Goal: Book appointment/travel/reservation

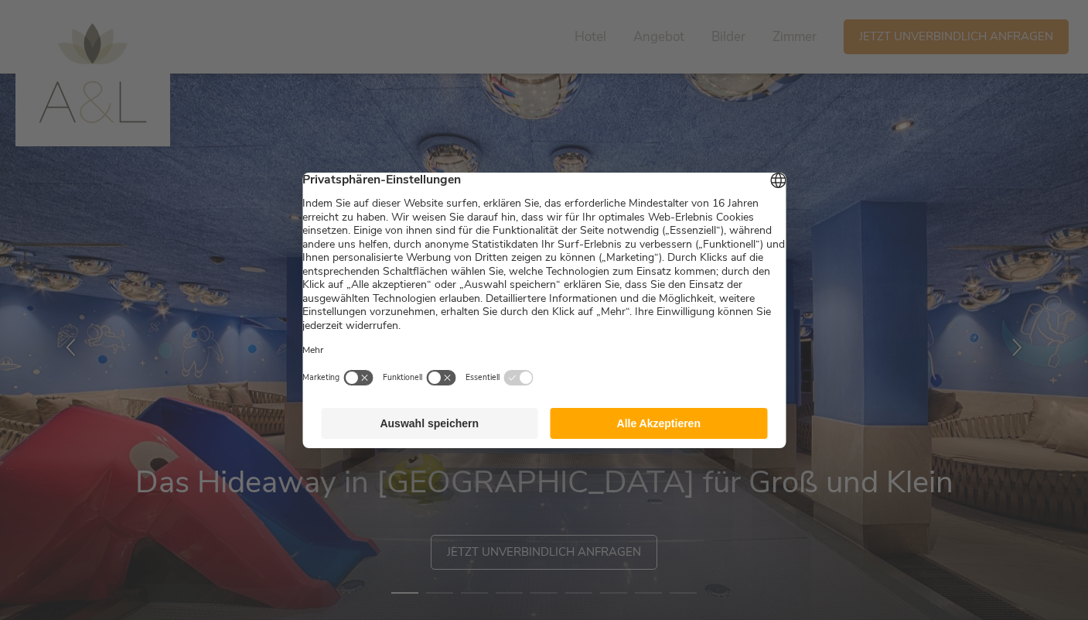
click at [436, 427] on button "Auswahl speichern" at bounding box center [429, 423] width 217 height 31
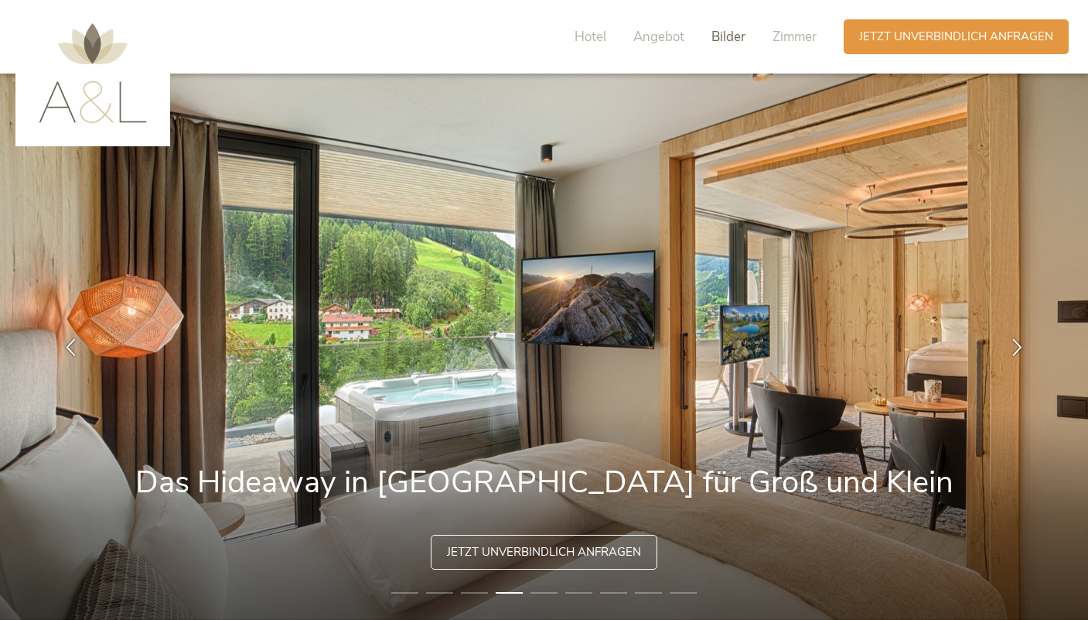
click at [716, 36] on span "Bilder" at bounding box center [729, 37] width 34 height 18
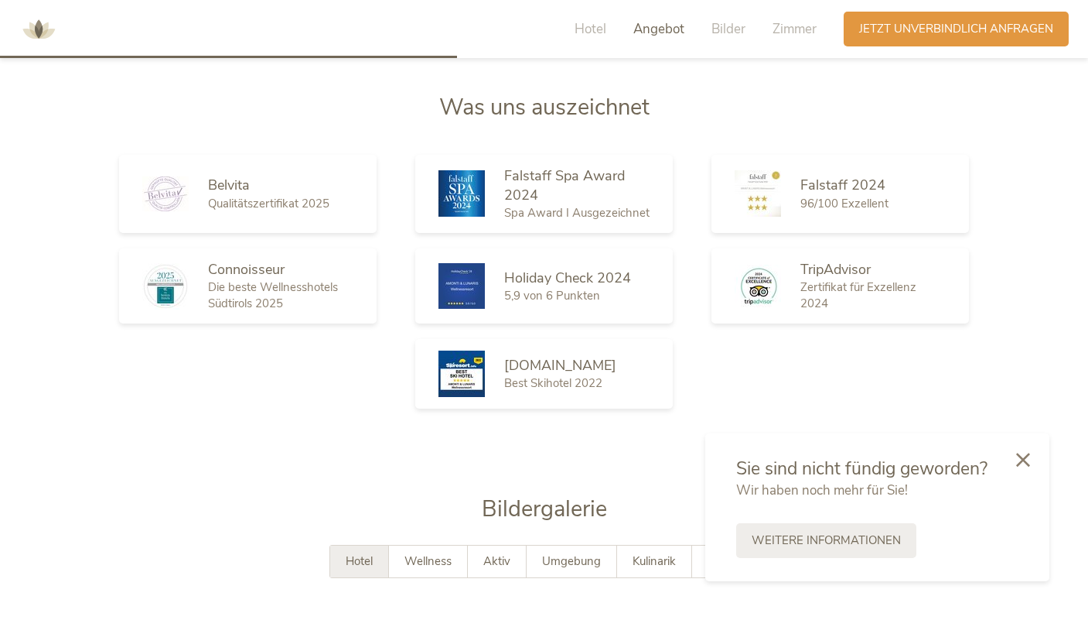
scroll to position [1812, 0]
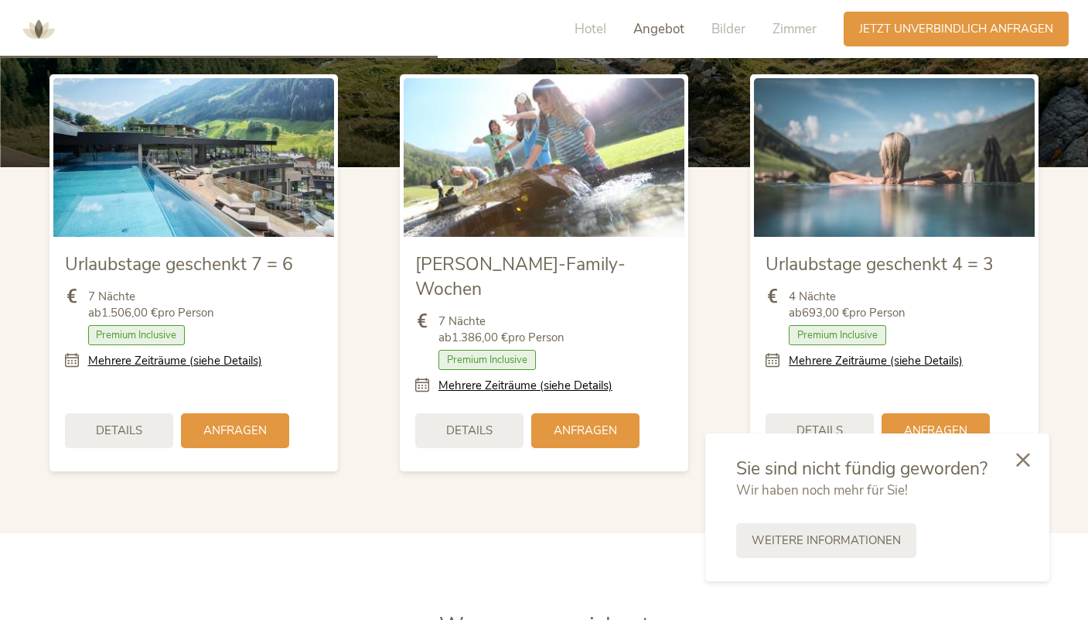
click at [42, 26] on img at bounding box center [38, 29] width 46 height 46
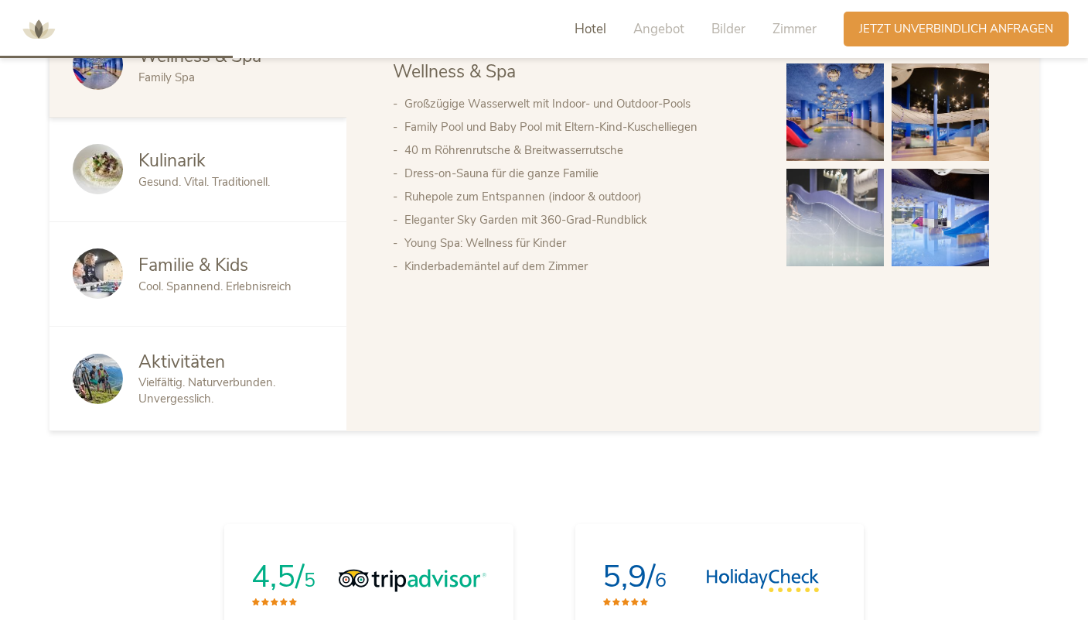
scroll to position [900, 0]
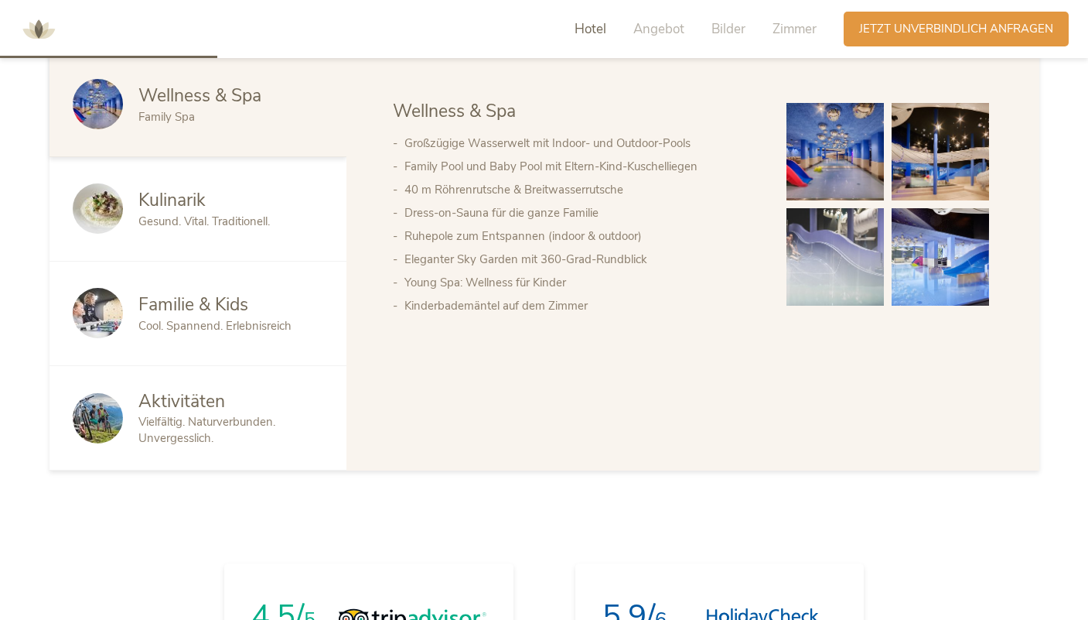
click at [229, 426] on span "Vielfältig. Naturverbunden. Unvergesslich." at bounding box center [206, 430] width 137 height 32
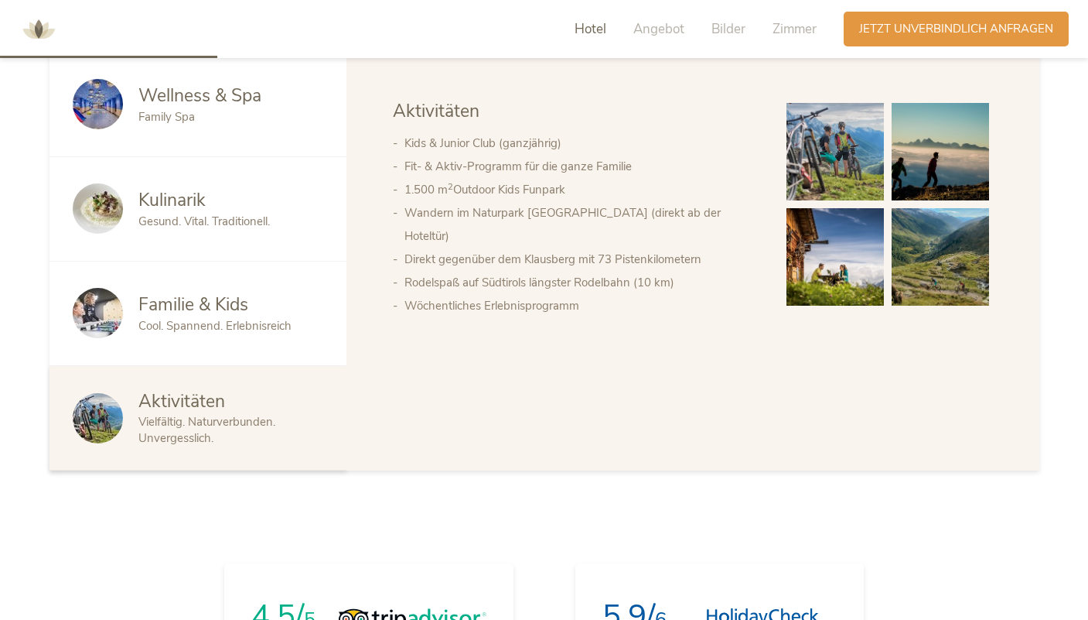
click at [349, 461] on div "Wellness & Spa Kulinarik Familie & Kids Aktivitäten Wellness & Spa Großzügige W…" at bounding box center [693, 262] width 693 height 418
click at [209, 309] on span "Familie & Kids" at bounding box center [193, 304] width 110 height 24
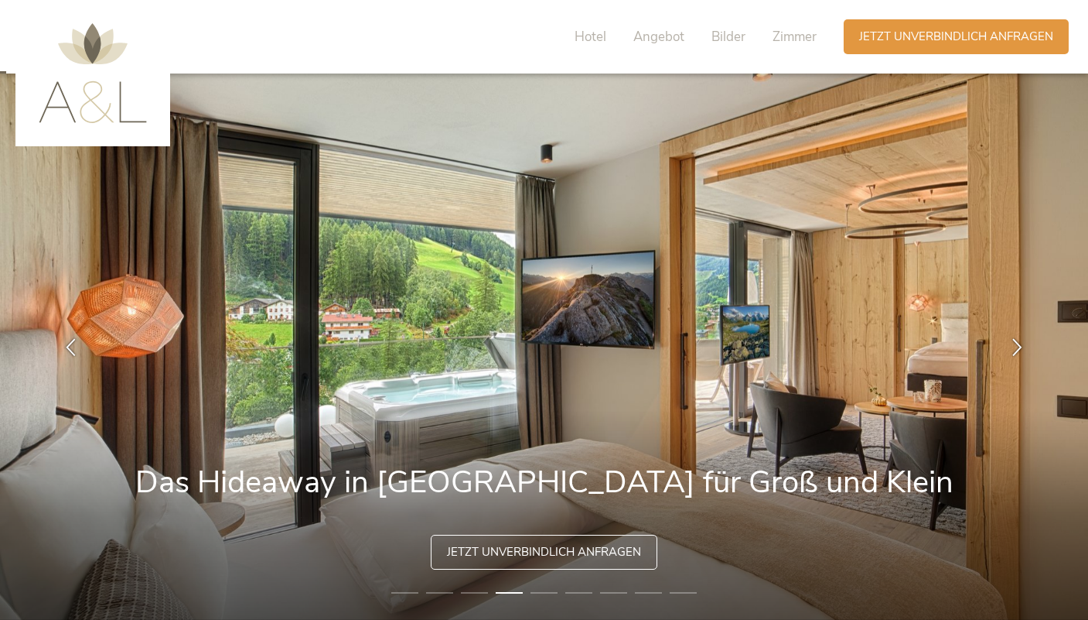
scroll to position [0, 0]
click at [583, 28] on span "Hotel" at bounding box center [591, 37] width 32 height 18
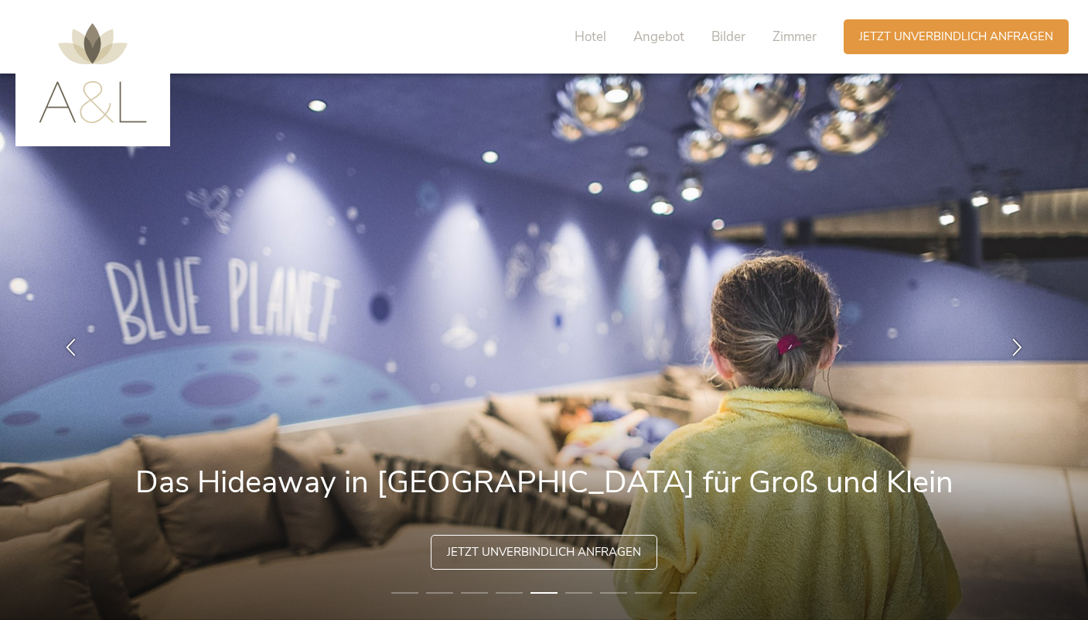
click at [56, 104] on img at bounding box center [93, 73] width 108 height 100
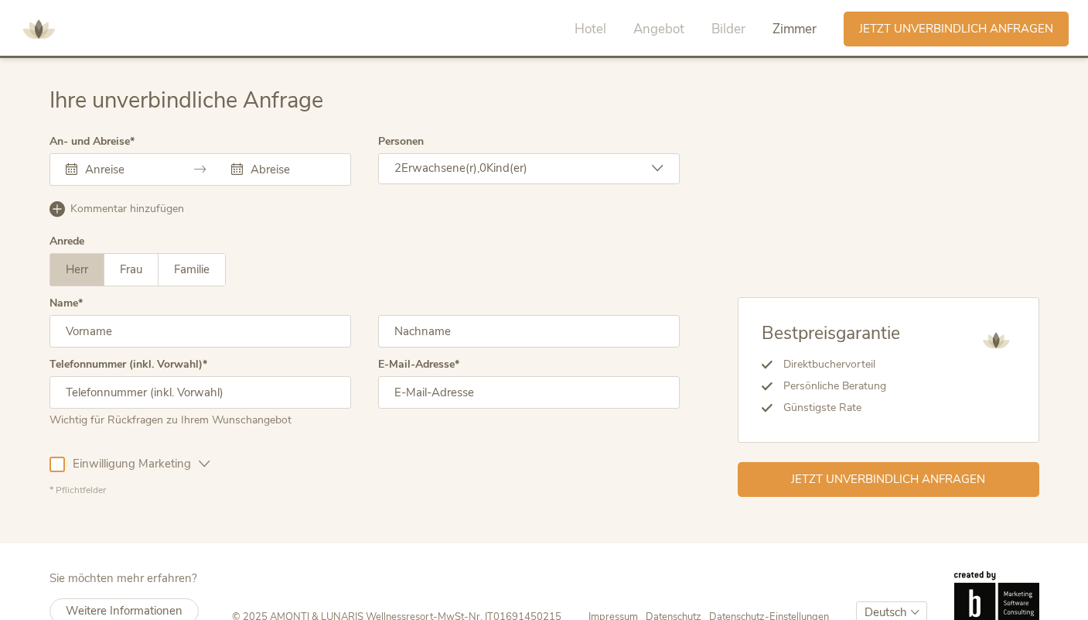
scroll to position [4502, 0]
drag, startPoint x: 265, startPoint y: 586, endPoint x: 429, endPoint y: 586, distance: 164.8
click at [429, 610] on div "© 2025 AMONTI & LUNARIS Wellnessresort - MwSt-Nr. IT01691450215" at bounding box center [410, 617] width 357 height 14
copy div "AMONTI & LUNARIS Wellnessresort"
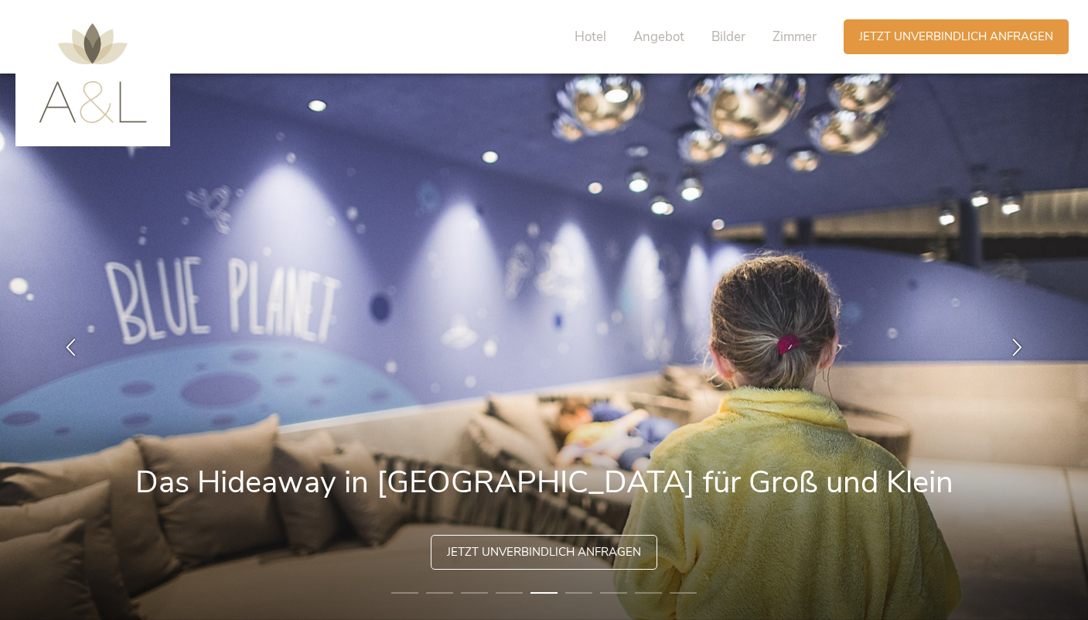
scroll to position [0, 0]
click at [807, 27] on div "Hotel Angebot Bilder Zimmer" at bounding box center [699, 36] width 289 height 35
click at [803, 33] on span "Zimmer" at bounding box center [795, 37] width 44 height 18
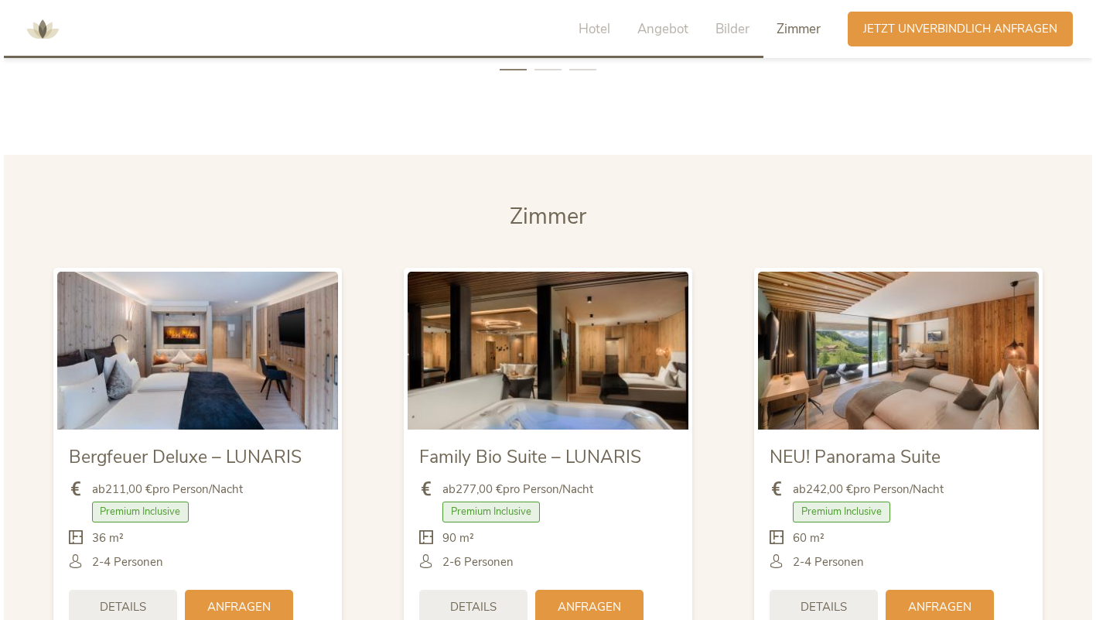
scroll to position [3564, 0]
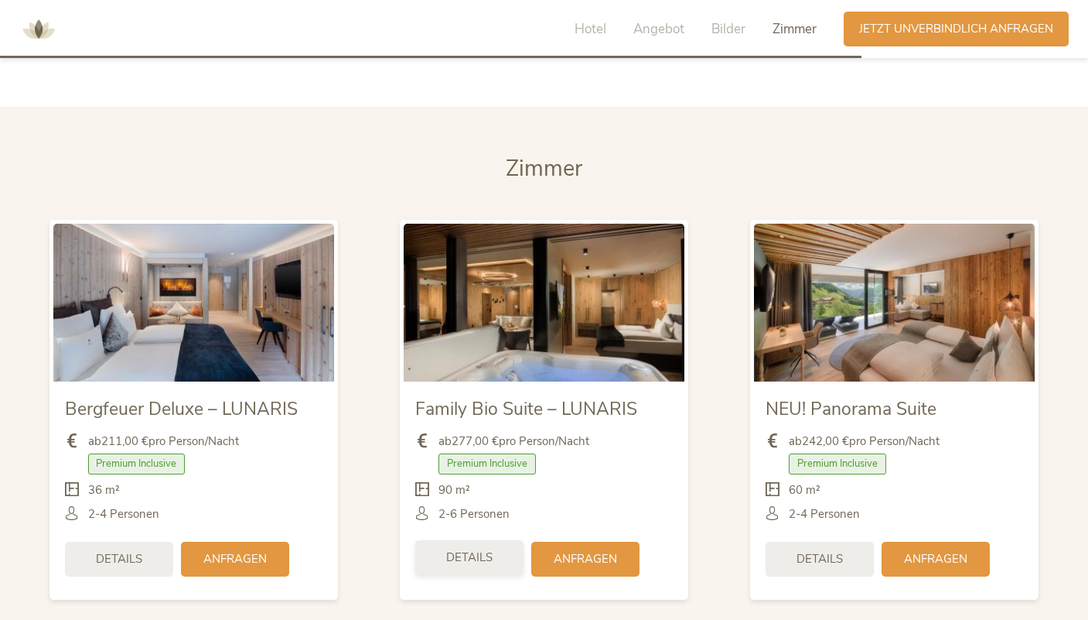
click at [467, 549] on span "Details" at bounding box center [469, 557] width 46 height 16
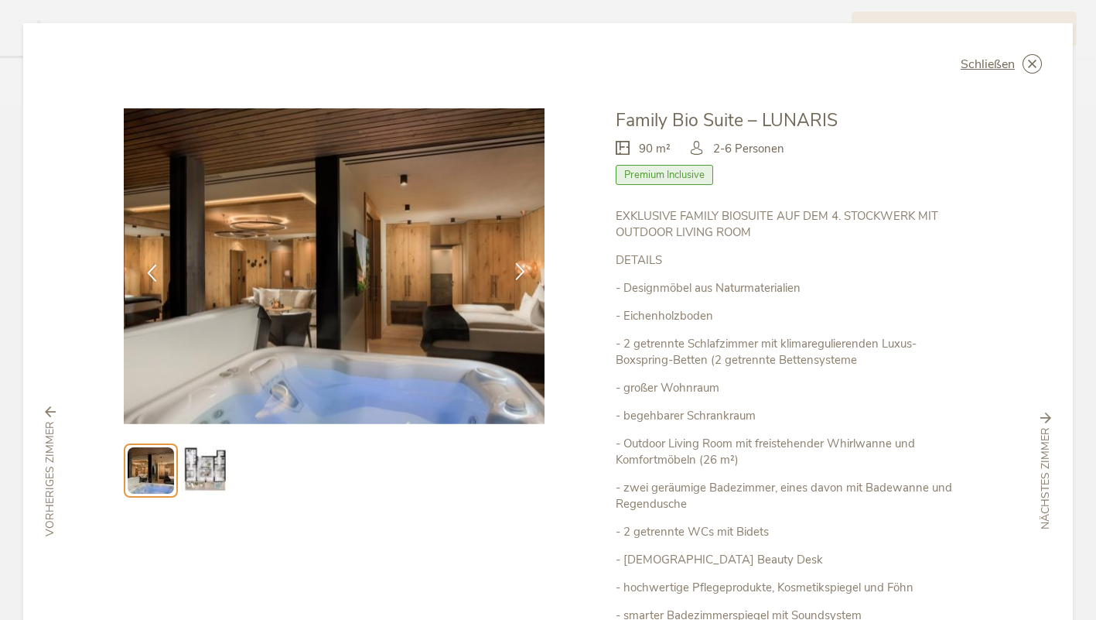
click at [514, 268] on icon at bounding box center [520, 271] width 18 height 18
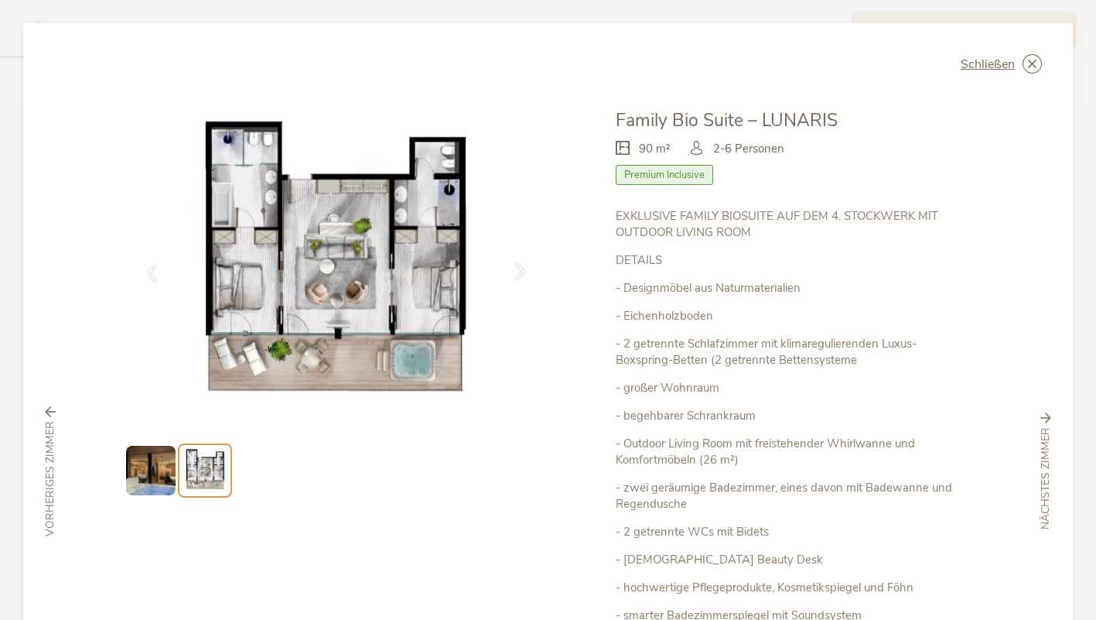
click at [512, 268] on icon at bounding box center [520, 271] width 18 height 18
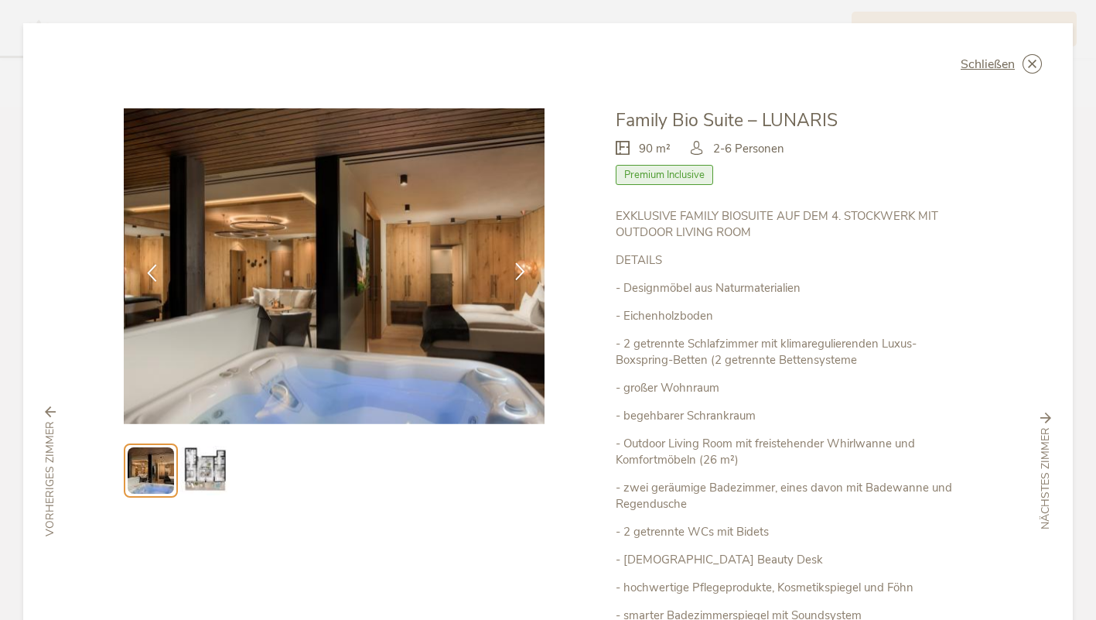
click at [512, 268] on icon at bounding box center [520, 271] width 18 height 18
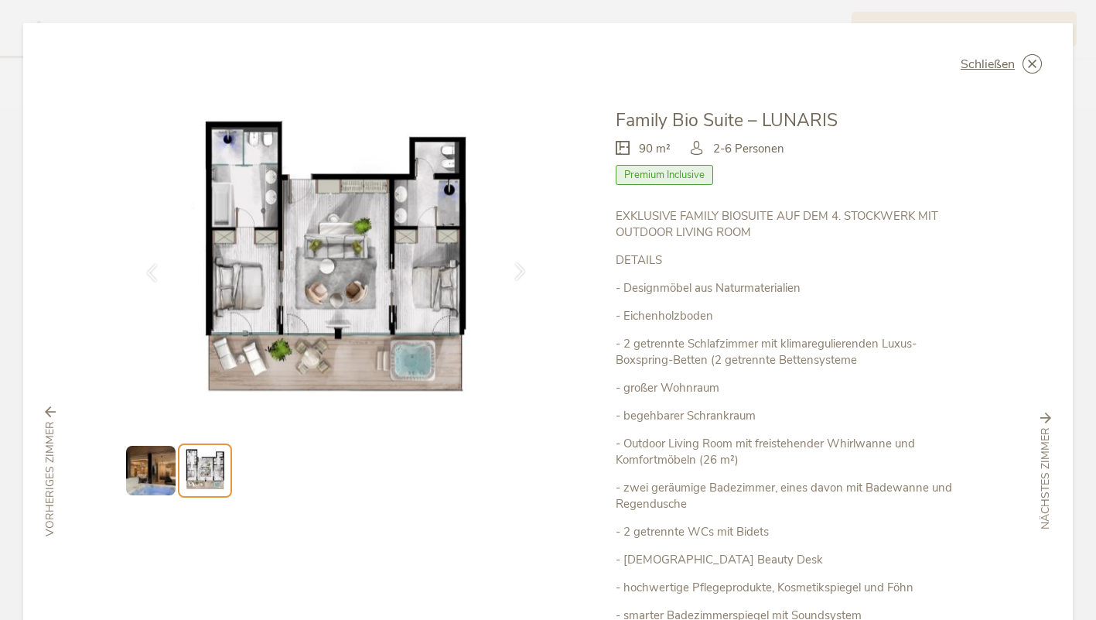
click at [512, 268] on icon at bounding box center [520, 271] width 18 height 18
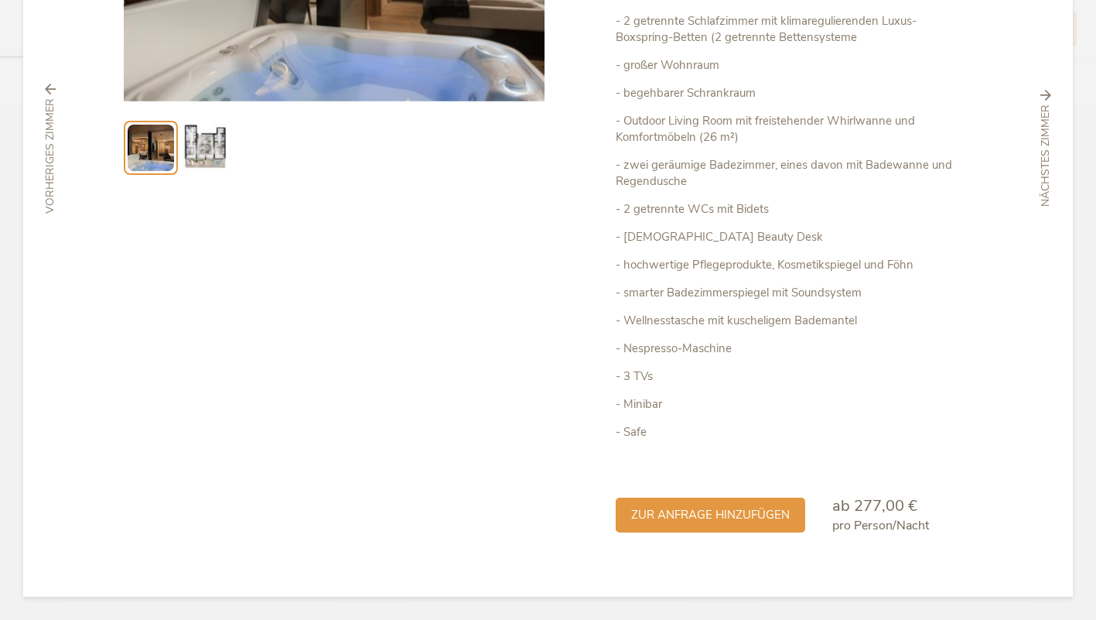
scroll to position [322, 0]
drag, startPoint x: 849, startPoint y: 504, endPoint x: 877, endPoint y: 504, distance: 28.6
click at [877, 504] on span "ab 277,00 €" at bounding box center [874, 506] width 85 height 21
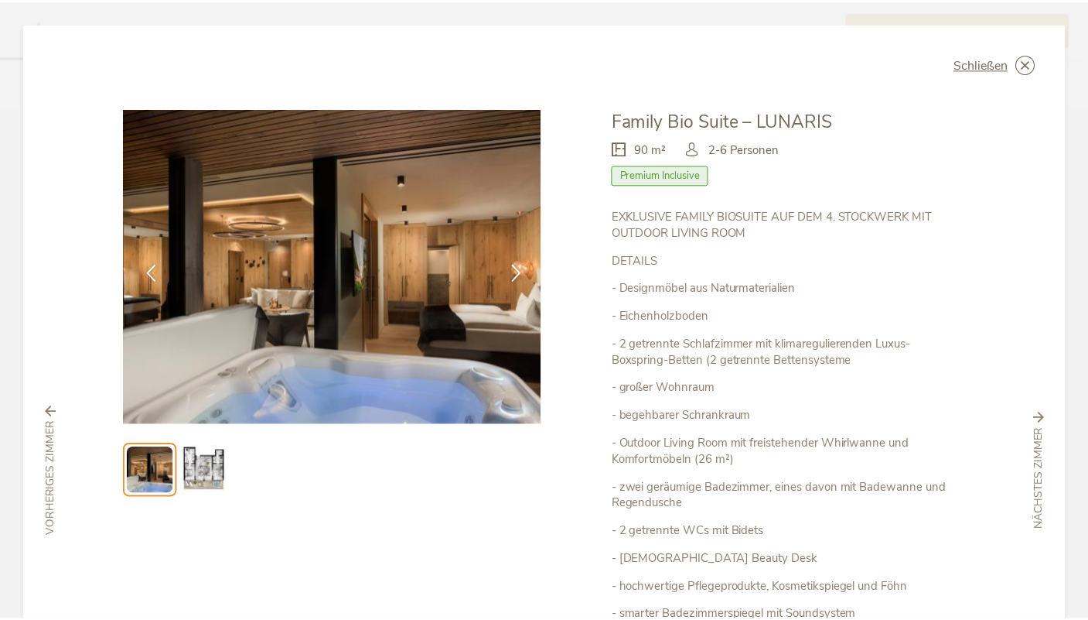
scroll to position [0, 0]
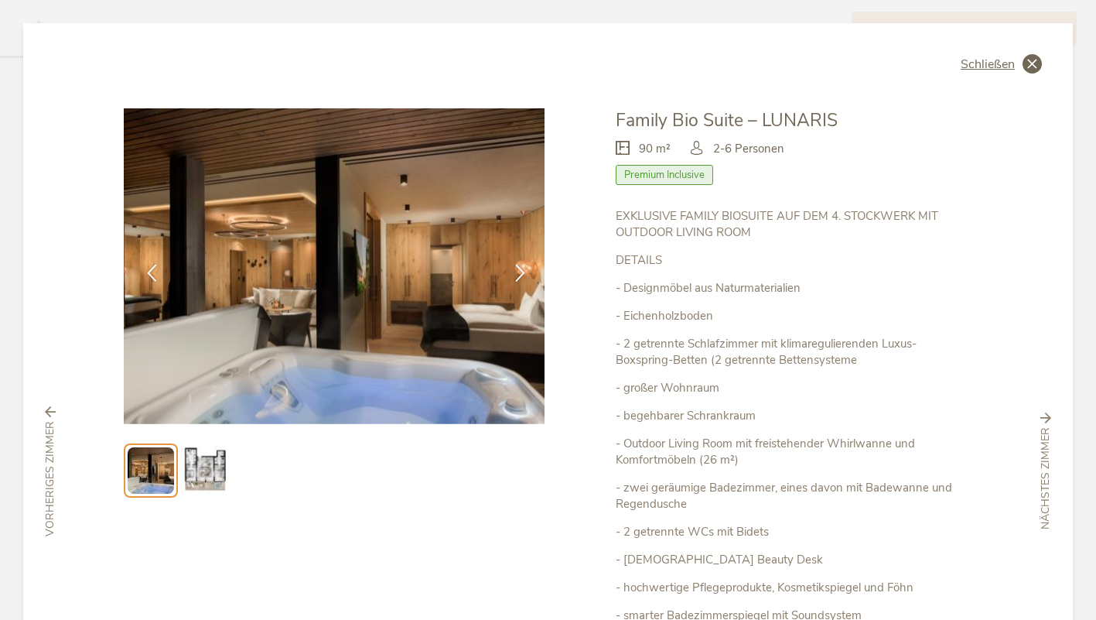
click at [1027, 58] on icon at bounding box center [1032, 63] width 19 height 19
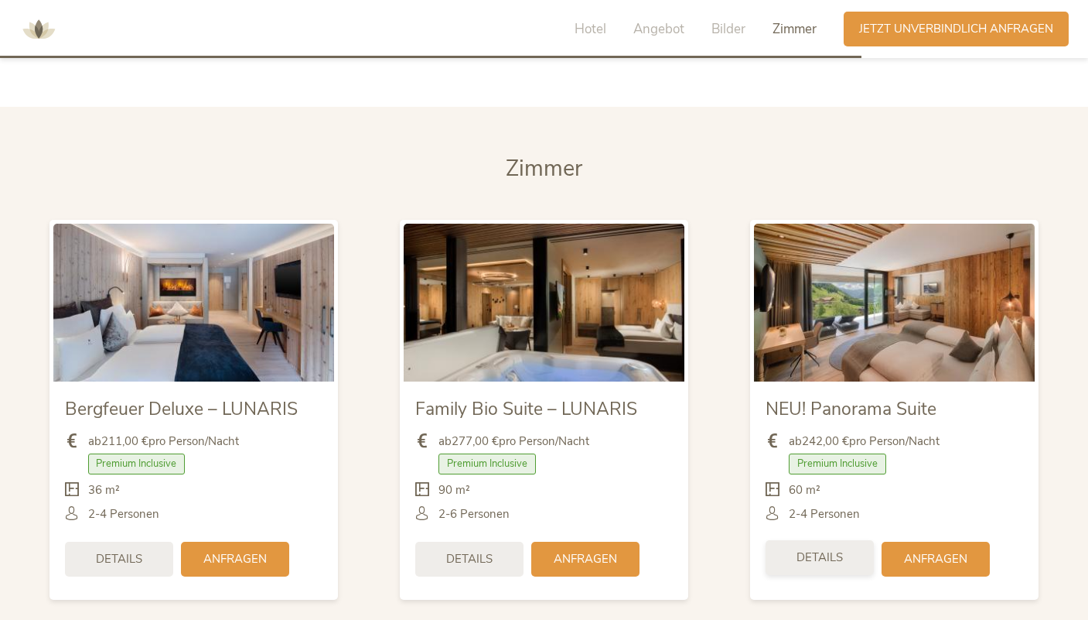
click at [829, 549] on span "Details" at bounding box center [820, 557] width 46 height 16
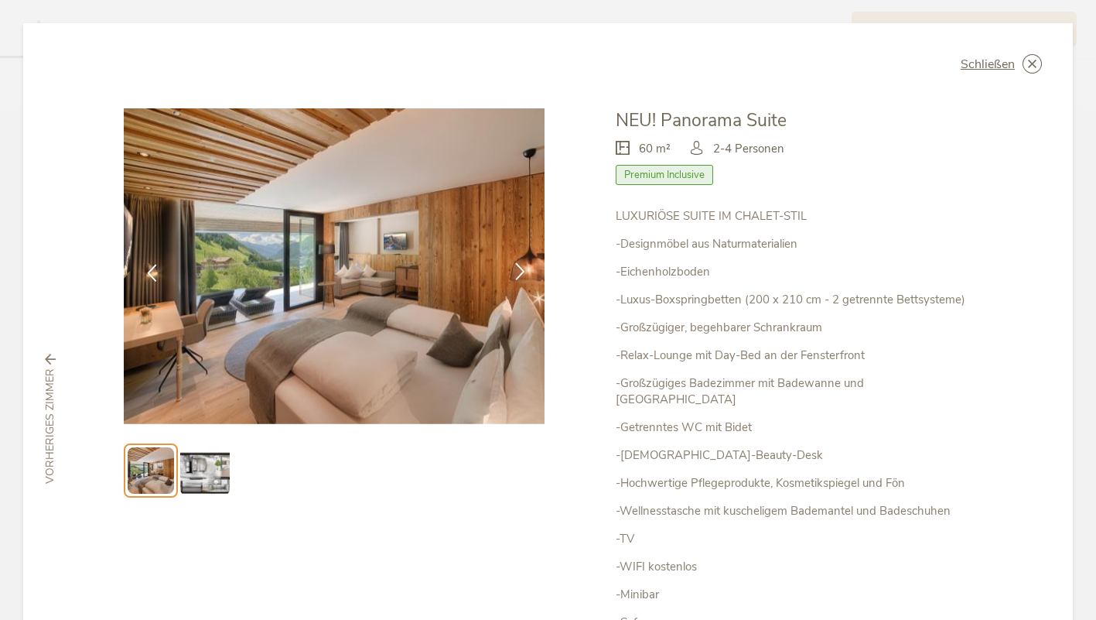
click at [511, 269] on icon at bounding box center [520, 271] width 18 height 18
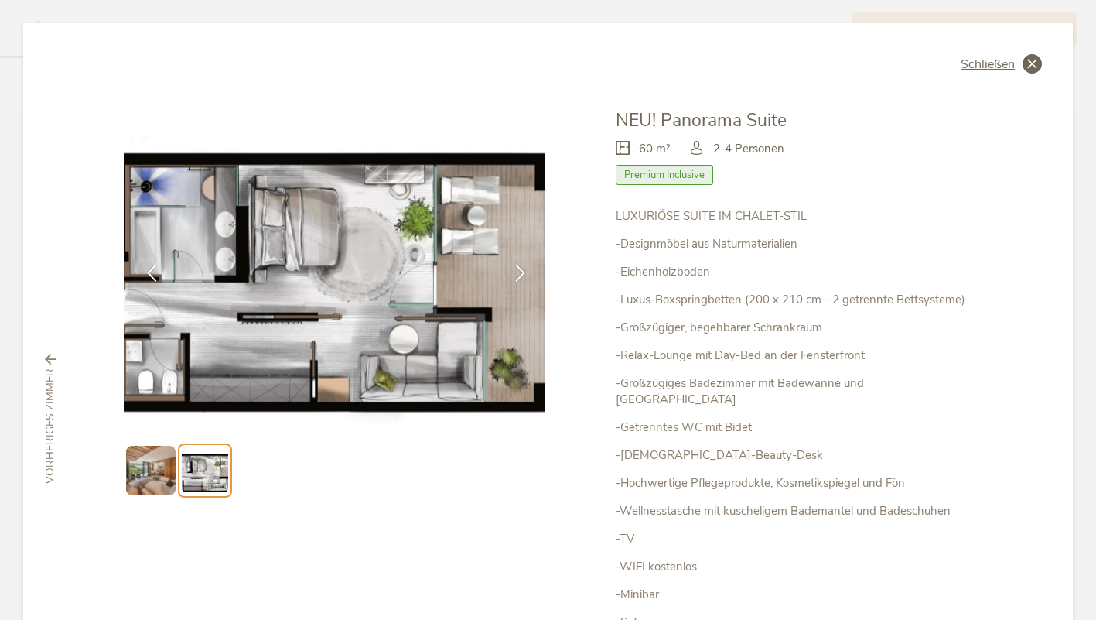
click at [1023, 61] on icon at bounding box center [1032, 63] width 19 height 19
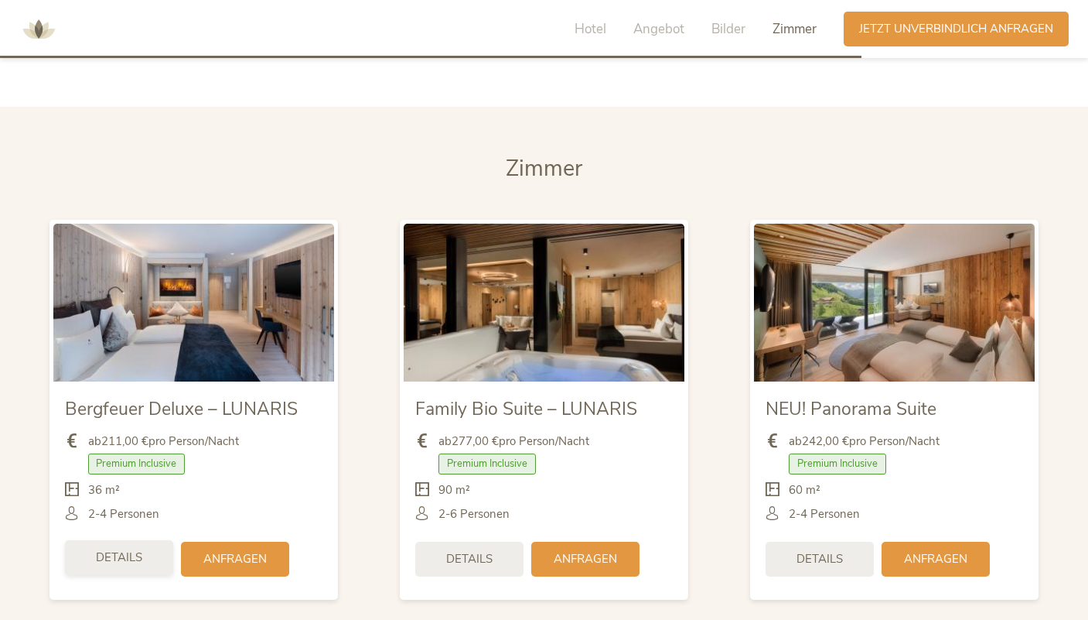
click at [145, 540] on div "Details" at bounding box center [119, 557] width 108 height 35
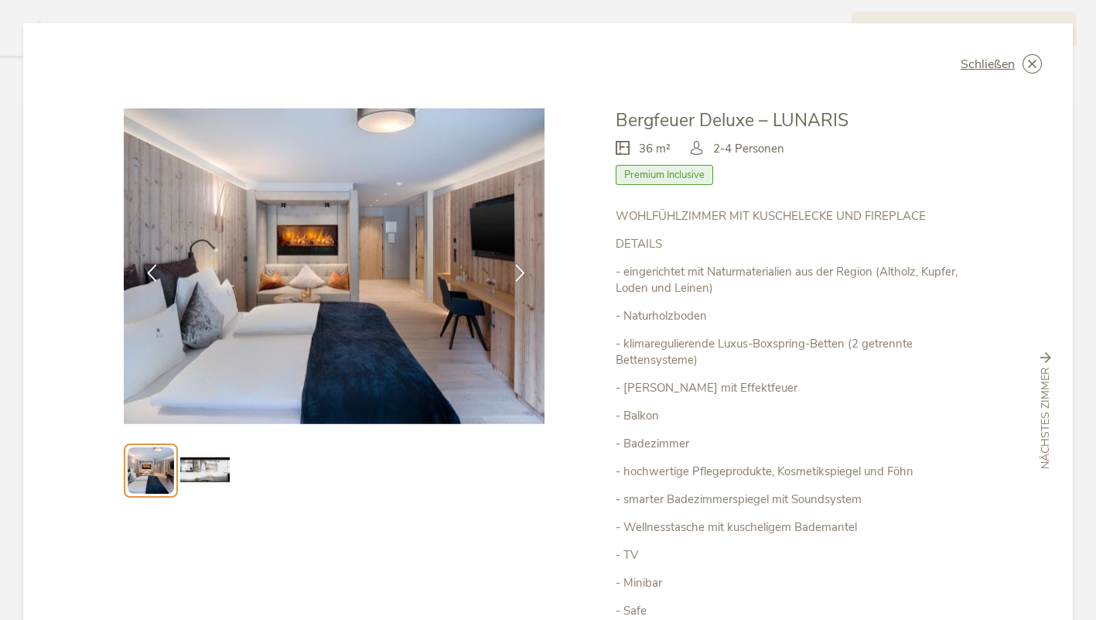
click at [209, 471] on img at bounding box center [205, 471] width 50 height 50
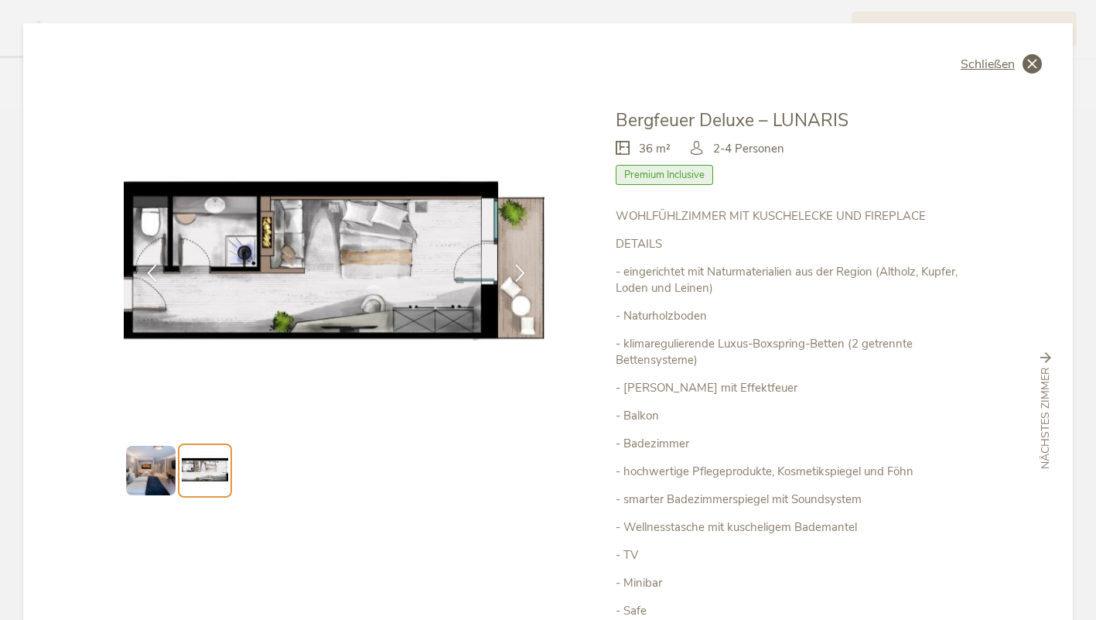
click at [1023, 60] on icon at bounding box center [1032, 63] width 19 height 19
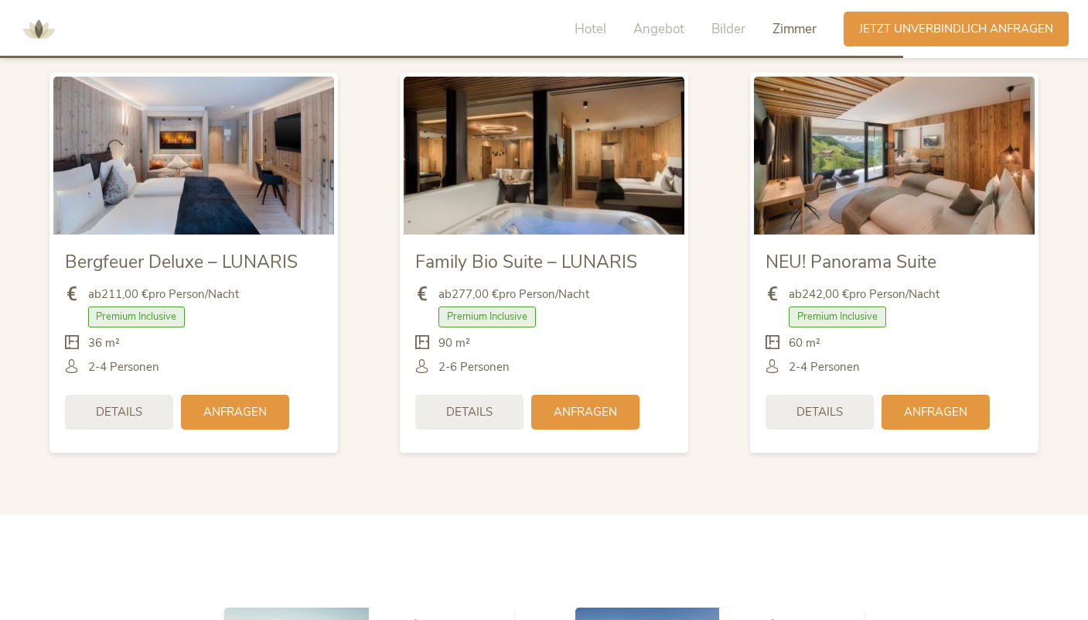
scroll to position [3738, 0]
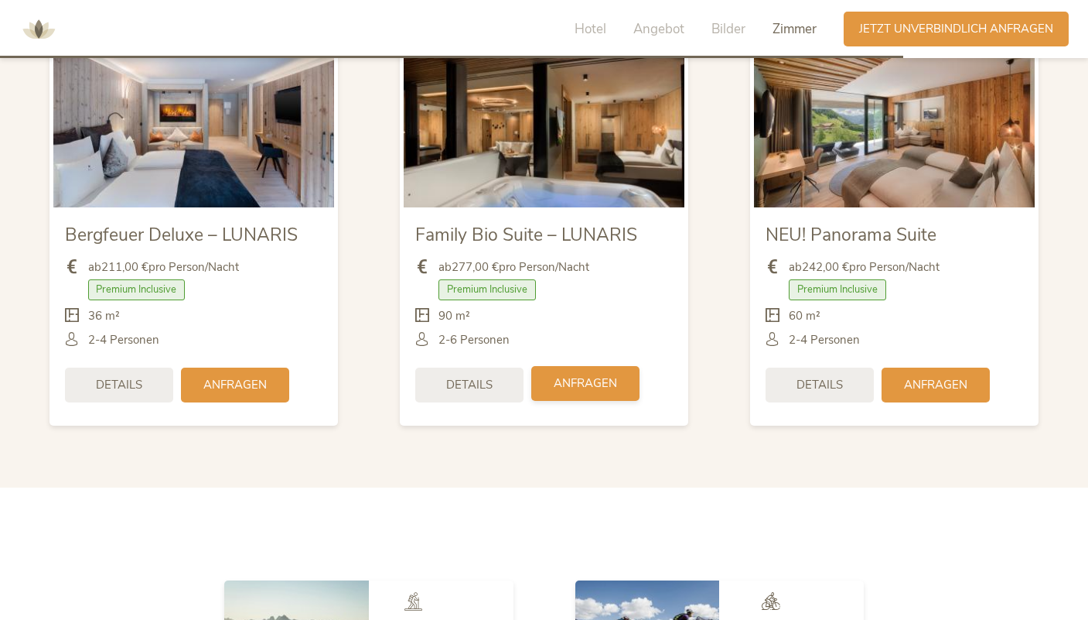
click at [593, 375] on span "Anfragen" at bounding box center [585, 383] width 63 height 16
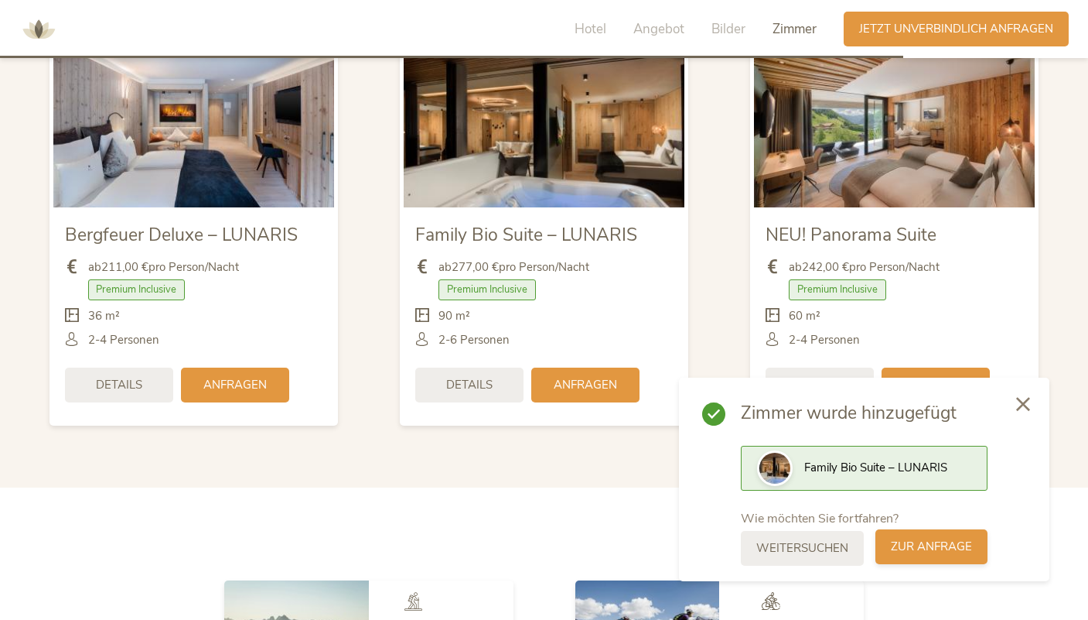
click at [899, 547] on span "zur Anfrage" at bounding box center [931, 546] width 81 height 16
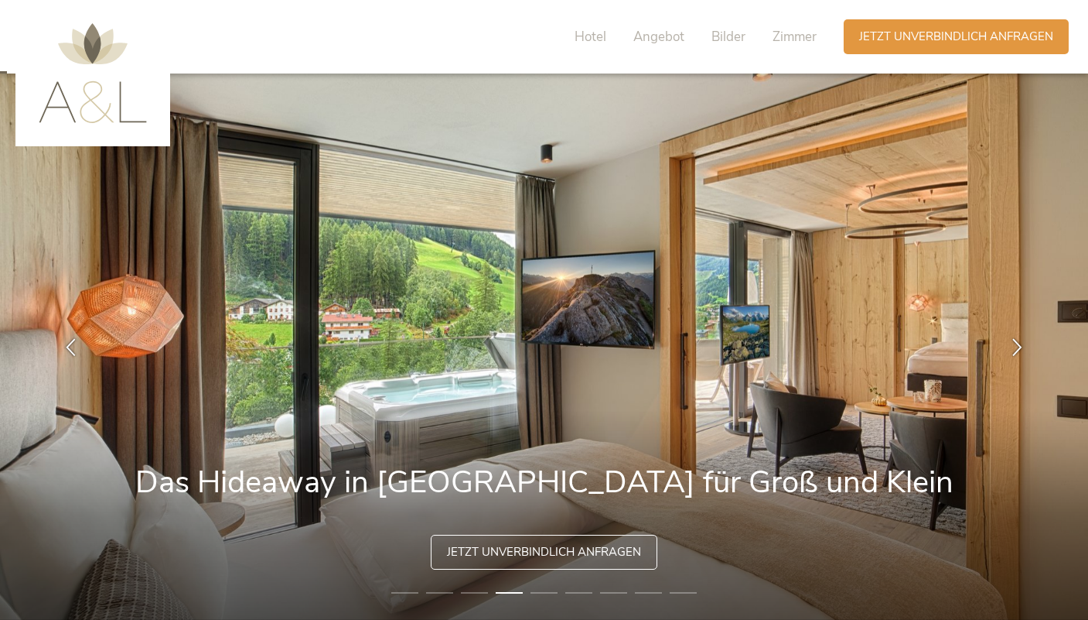
scroll to position [0, 0]
click at [656, 36] on span "Angebot" at bounding box center [659, 37] width 51 height 18
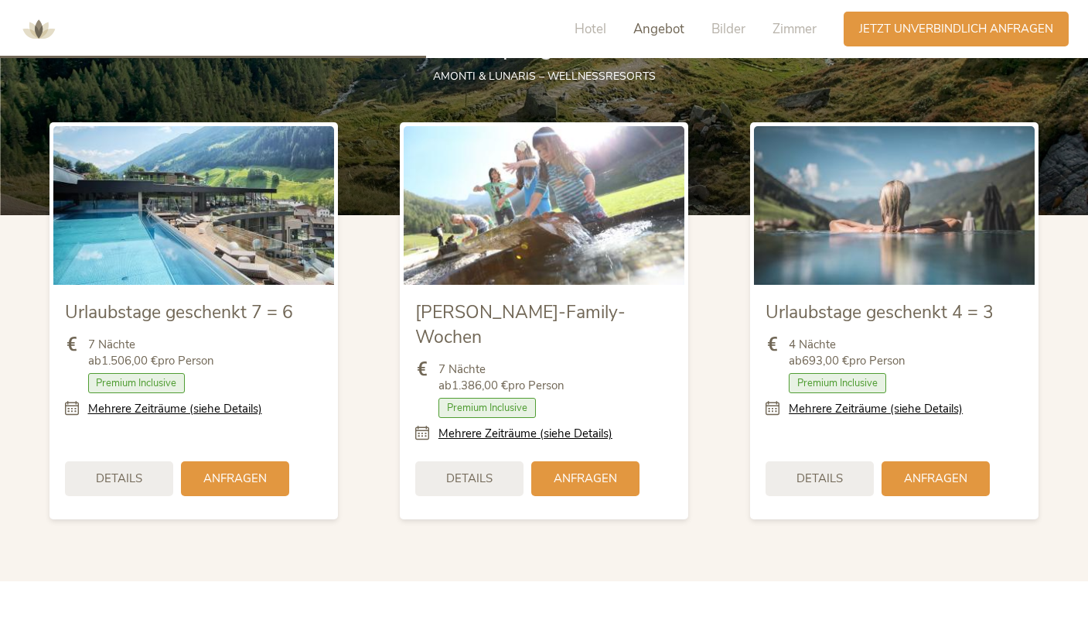
scroll to position [1769, 0]
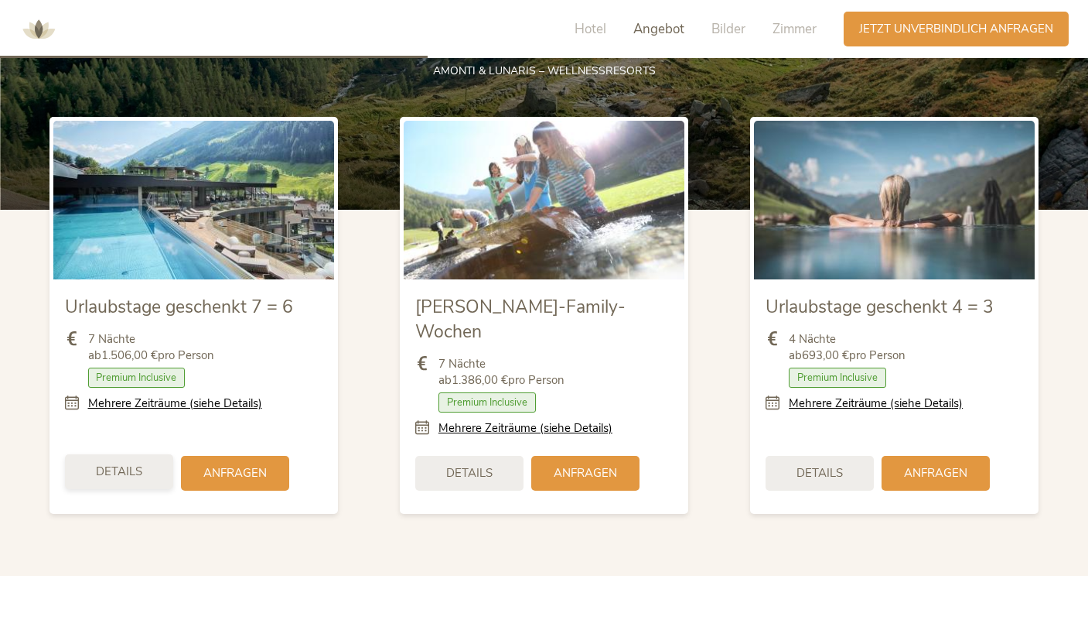
click at [116, 463] on span "Details" at bounding box center [119, 471] width 46 height 16
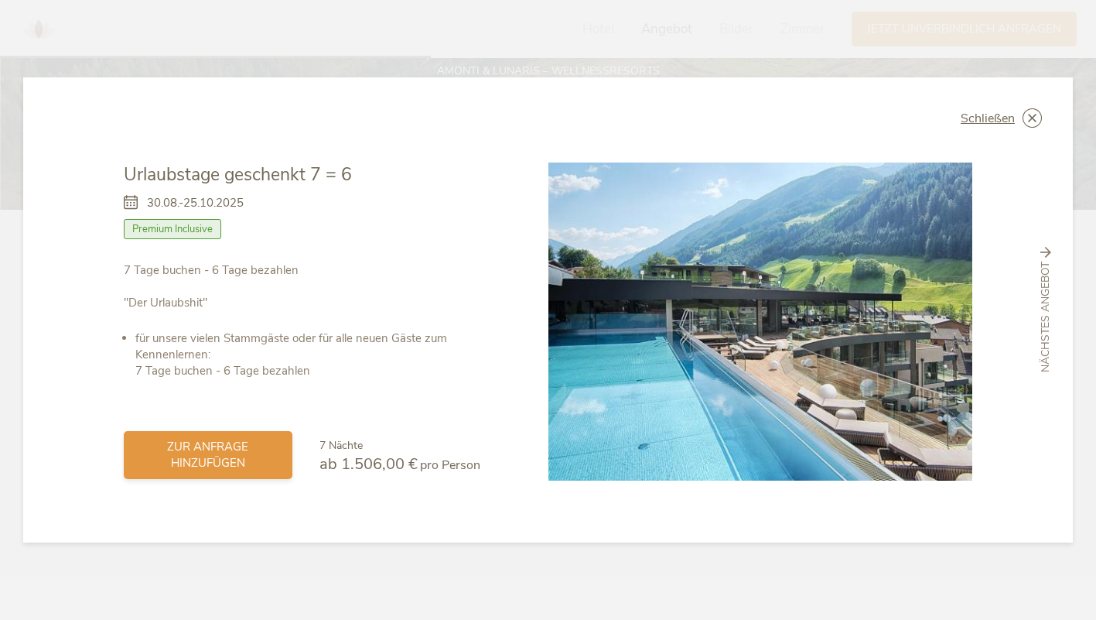
click at [217, 450] on span "zur Anfrage hinzufügen" at bounding box center [208, 455] width 138 height 32
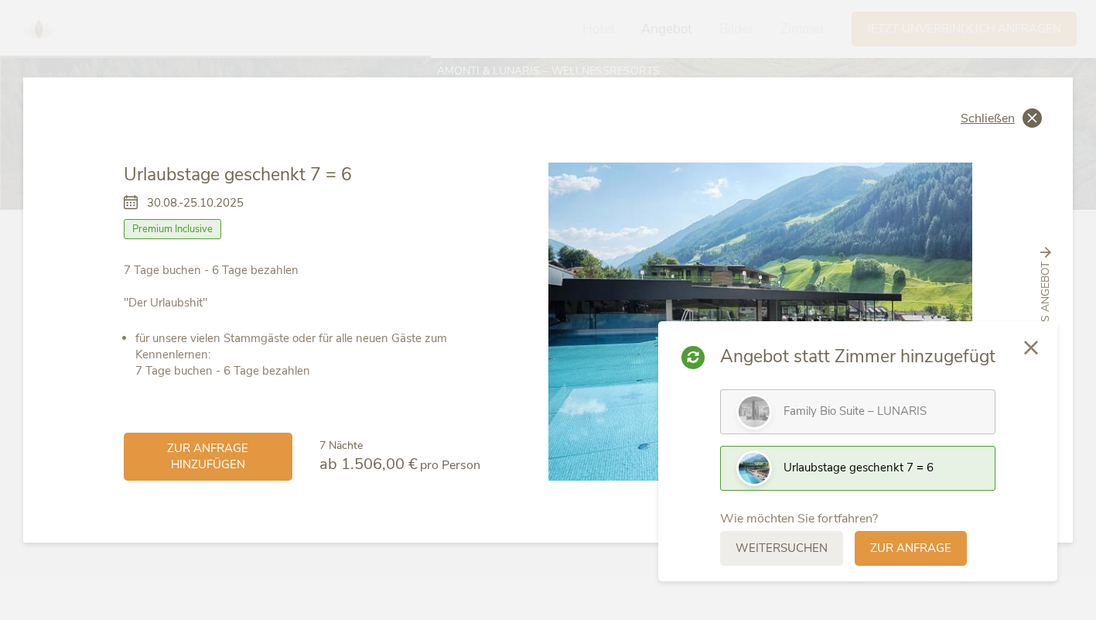
click at [1023, 116] on icon at bounding box center [1032, 117] width 19 height 19
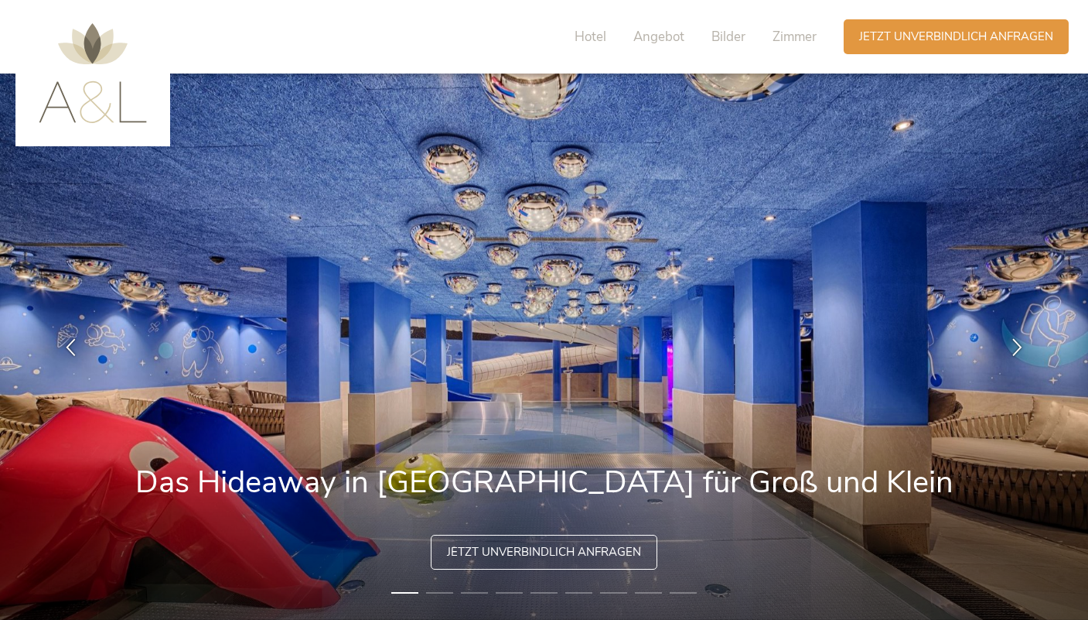
scroll to position [0, 0]
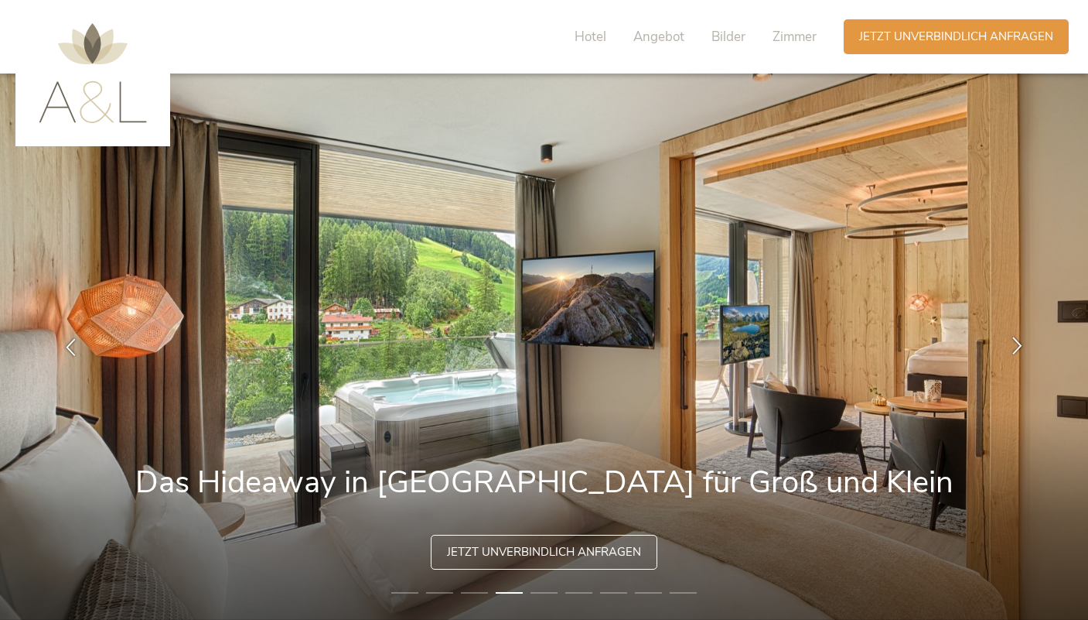
click at [1016, 343] on icon at bounding box center [1018, 346] width 18 height 18
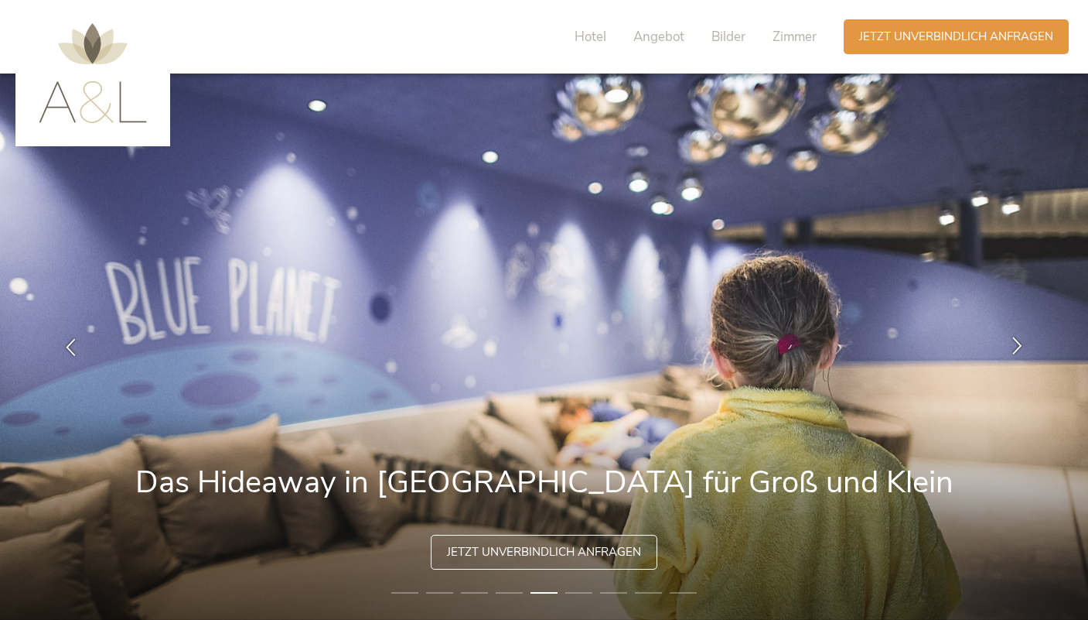
click at [1016, 343] on icon at bounding box center [1018, 346] width 18 height 18
